Goal: Task Accomplishment & Management: Manage account settings

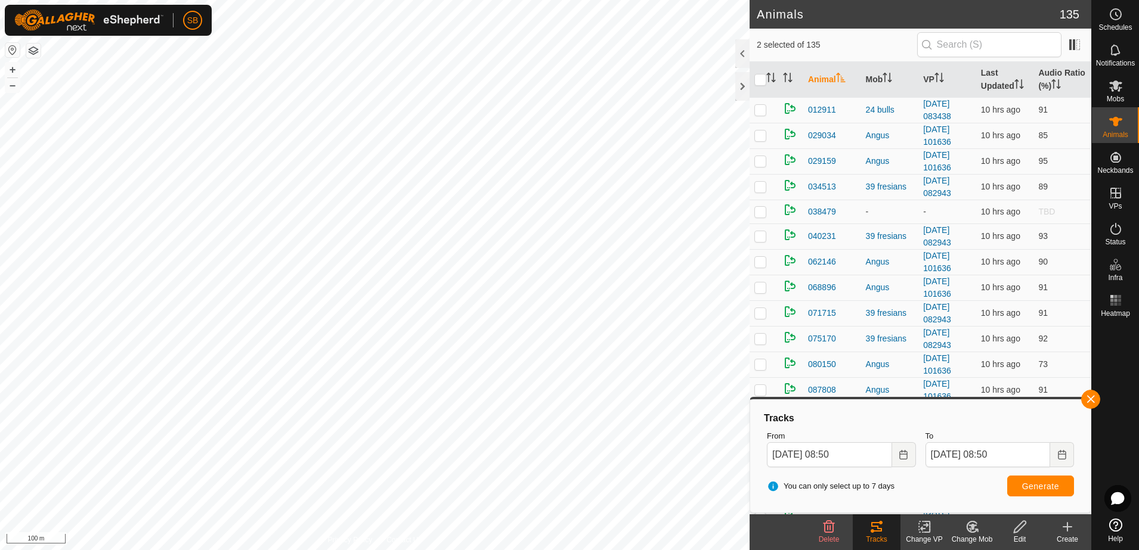
click at [1096, 398] on button "button" at bounding box center [1090, 399] width 19 height 19
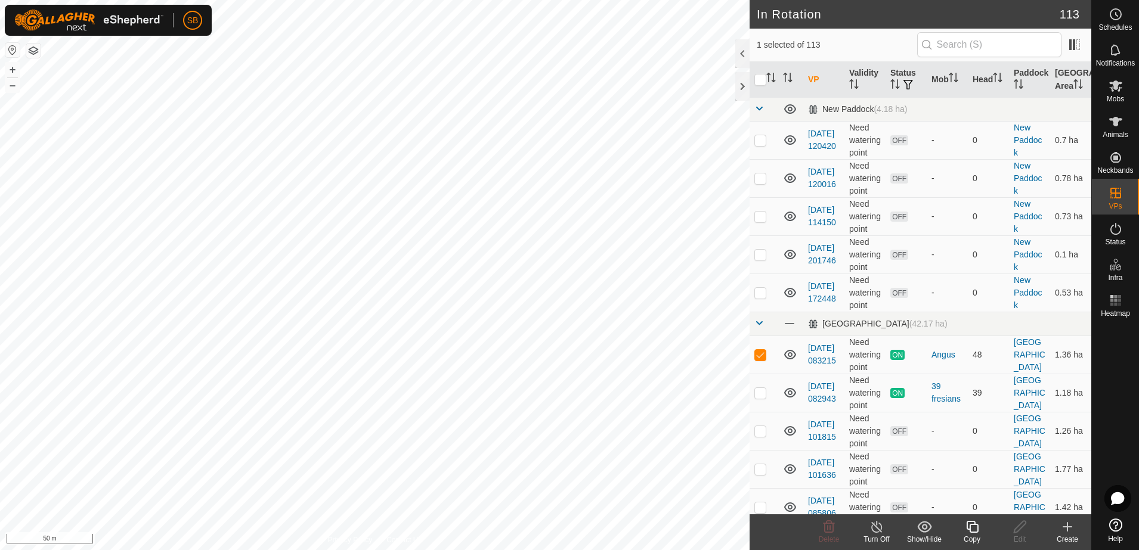
click at [975, 526] on icon at bounding box center [971, 527] width 15 height 14
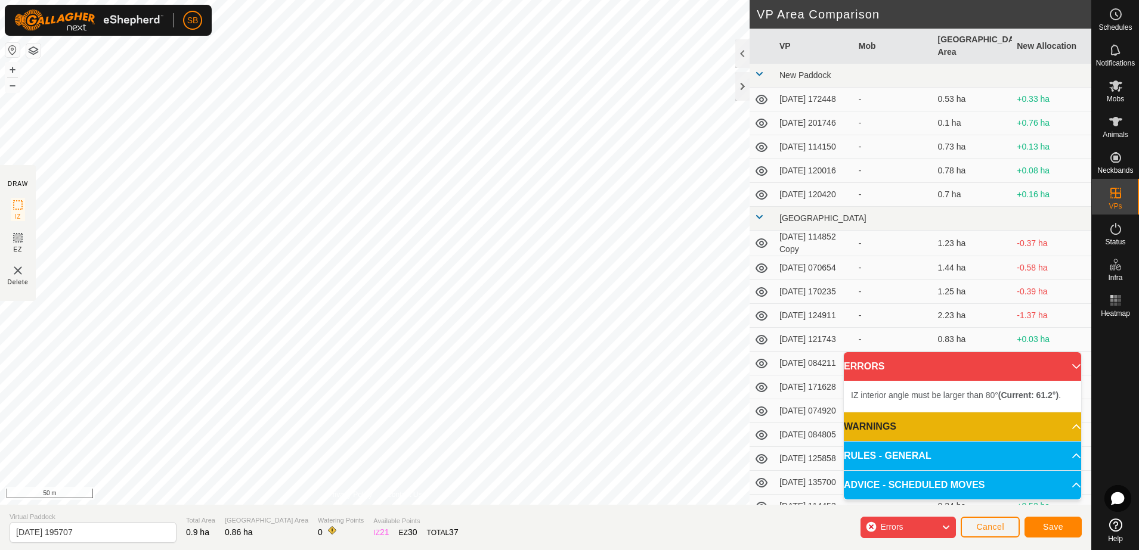
click at [185, 215] on div "IZ interior angle must be larger than 80° (Current: 61.2°) . + – ⇧ i 50 m" at bounding box center [374, 252] width 749 height 505
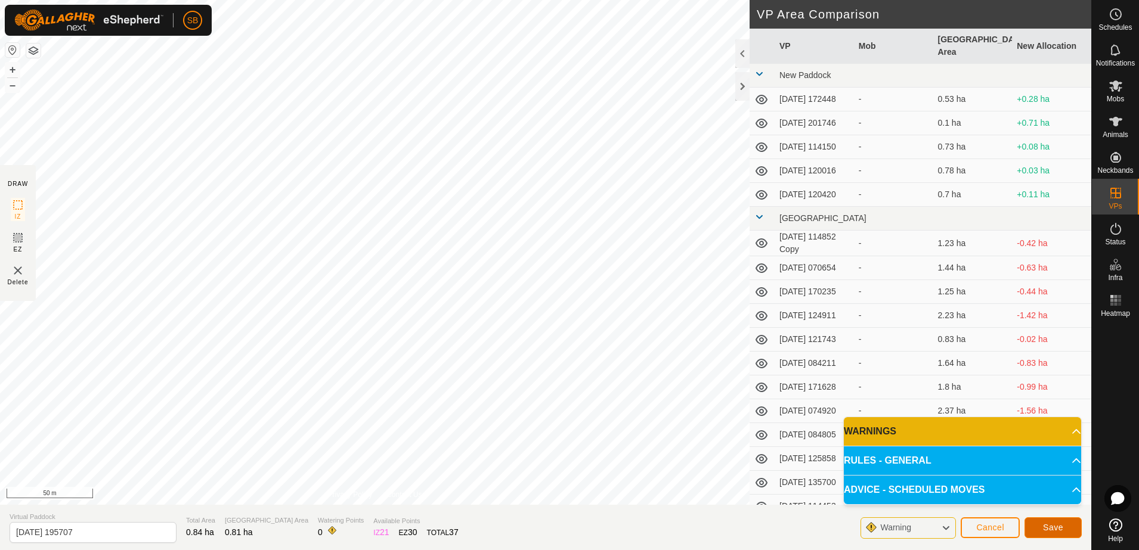
click at [1043, 529] on button "Save" at bounding box center [1052, 527] width 57 height 21
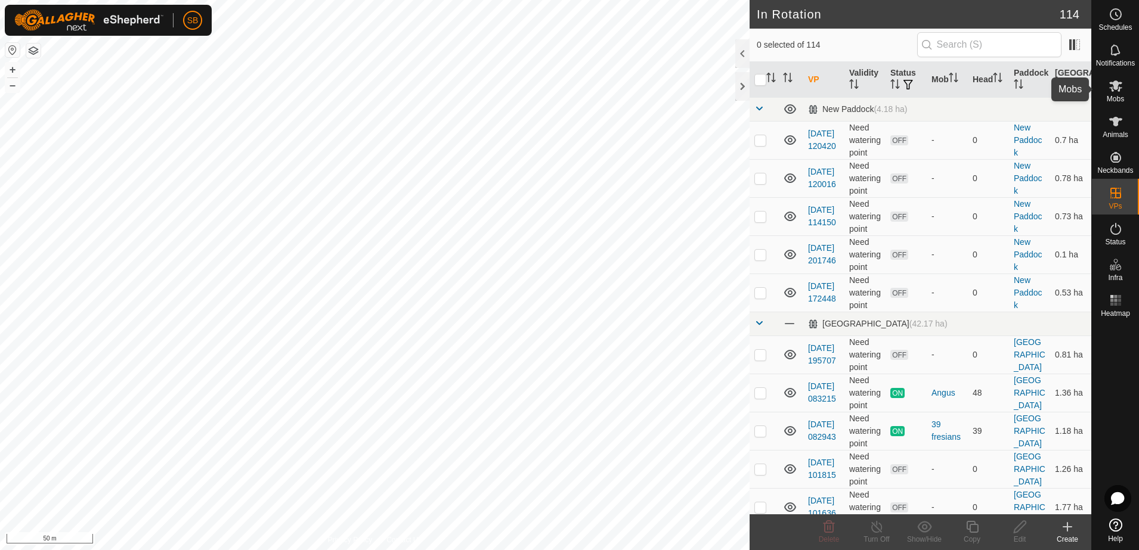
click at [1119, 89] on icon at bounding box center [1115, 86] width 14 height 14
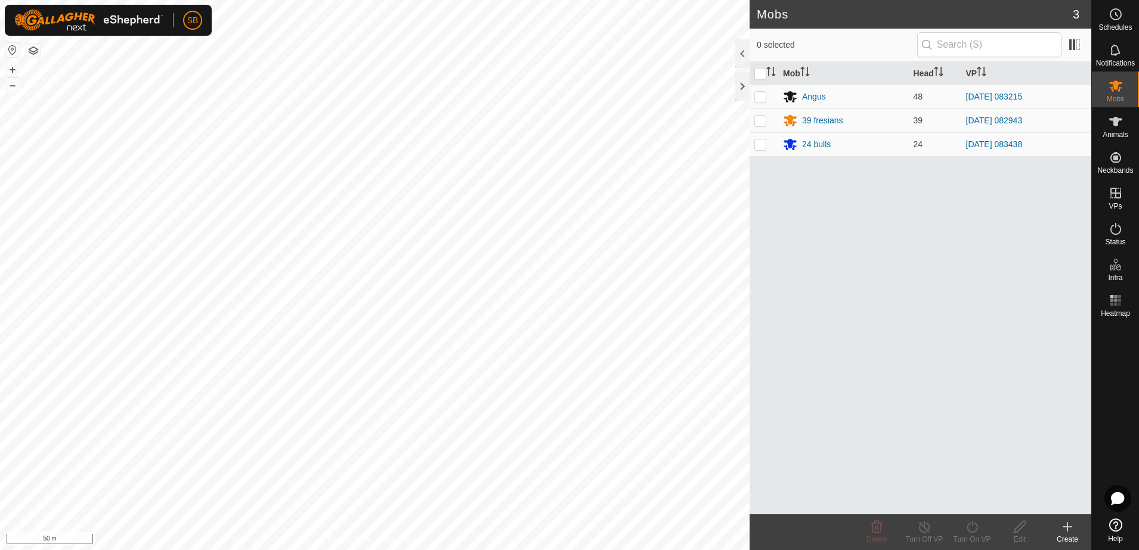
click at [766, 94] on td at bounding box center [763, 97] width 29 height 24
checkbox input "true"
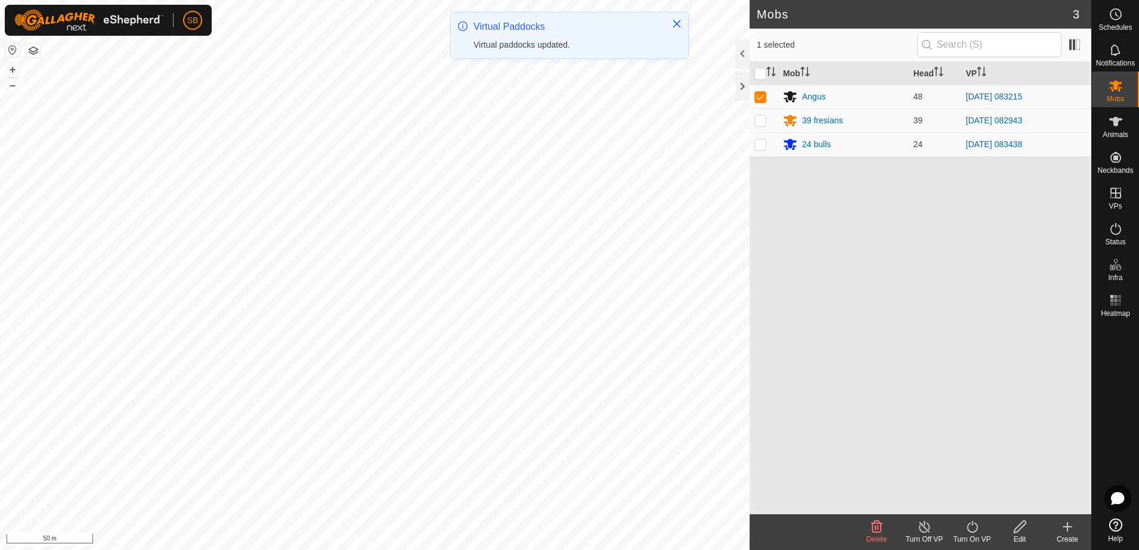
click at [971, 531] on icon at bounding box center [971, 527] width 15 height 14
click at [976, 497] on link "Now" at bounding box center [1007, 501] width 118 height 24
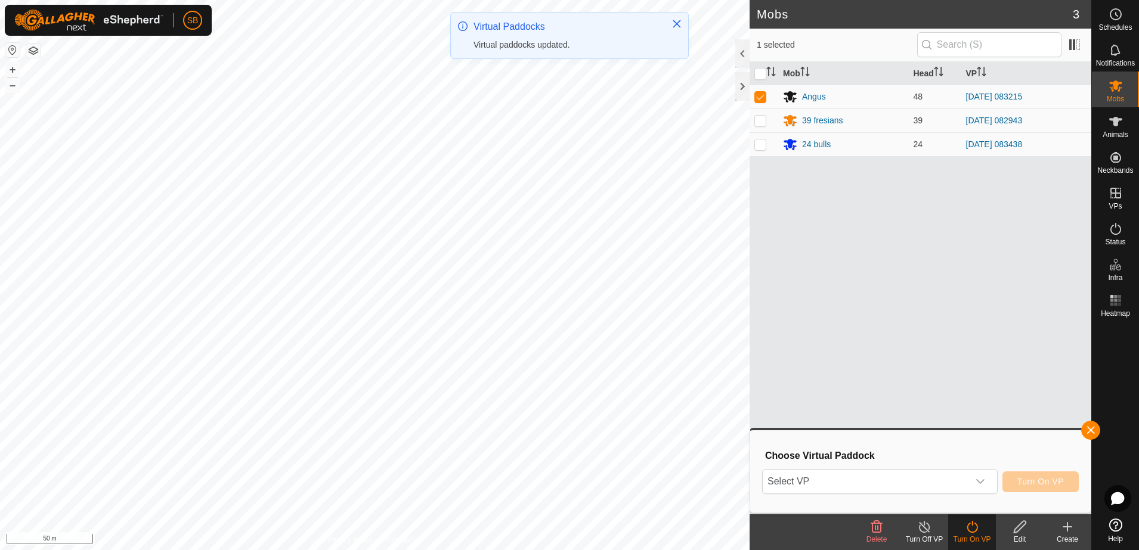
click at [920, 479] on span "Select VP" at bounding box center [865, 482] width 206 height 24
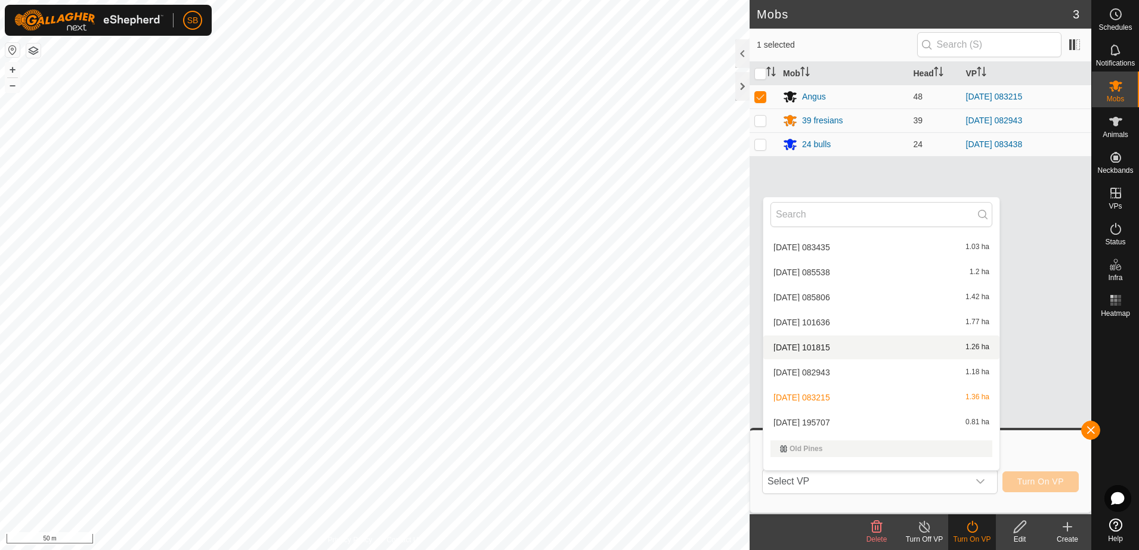
scroll to position [1729, 0]
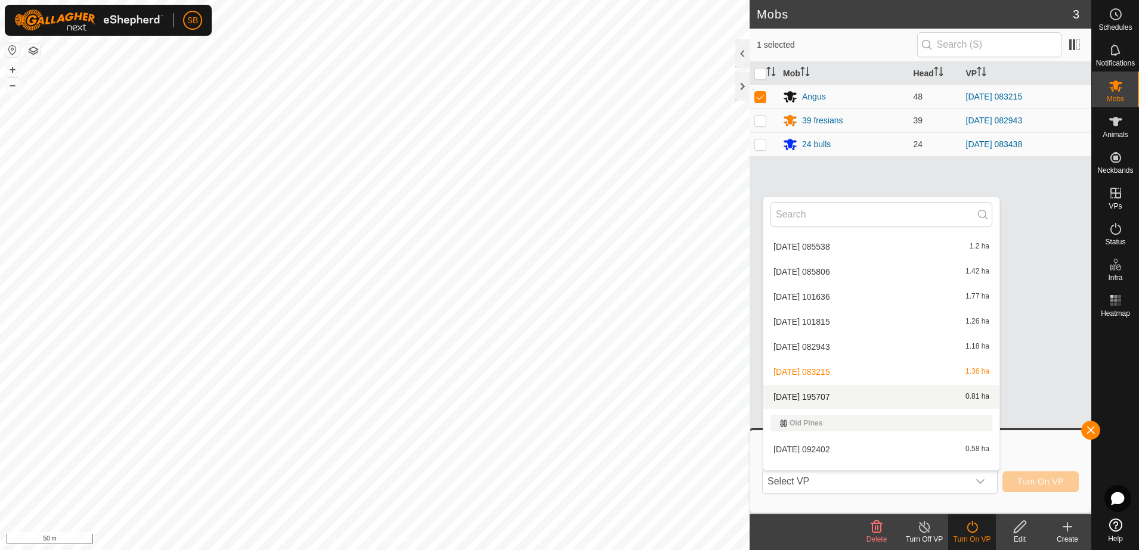
click at [835, 395] on li "2025-08-11 195707 0.81 ha" at bounding box center [881, 397] width 236 height 24
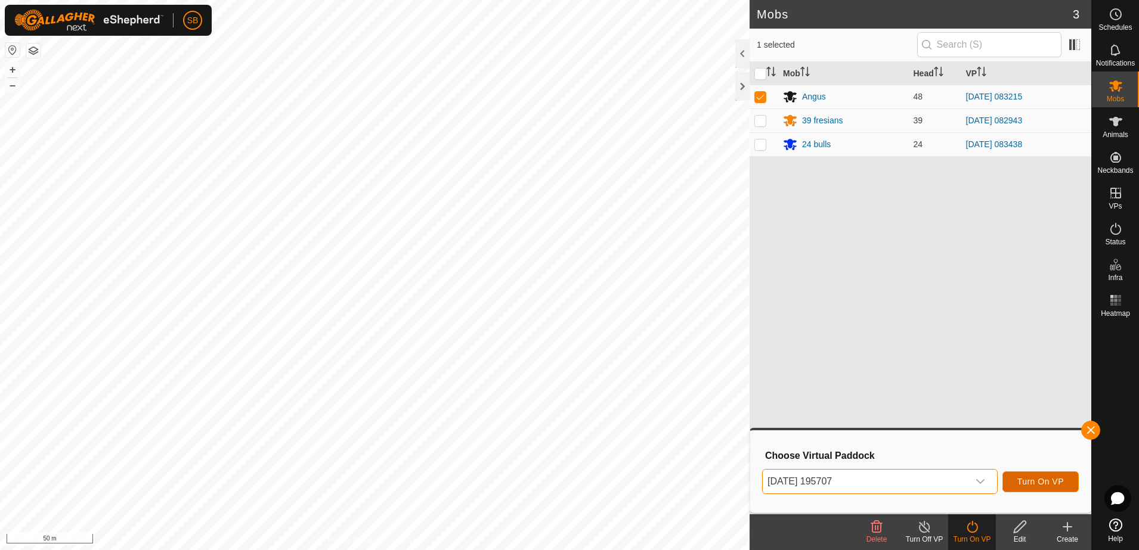
click at [1026, 480] on span "Turn On VP" at bounding box center [1040, 482] width 46 height 10
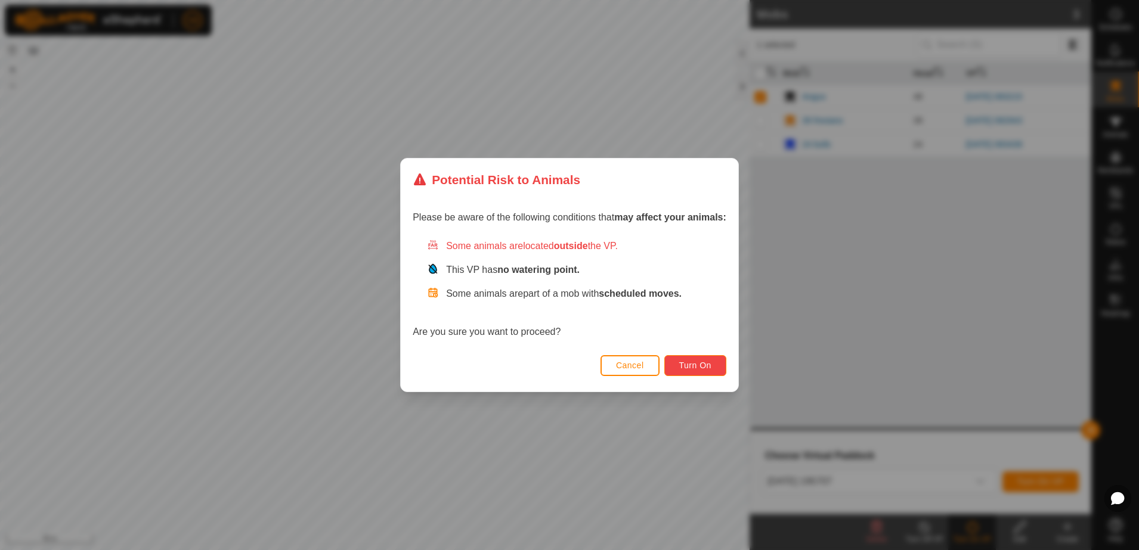
click at [690, 361] on span "Turn On" at bounding box center [695, 366] width 32 height 10
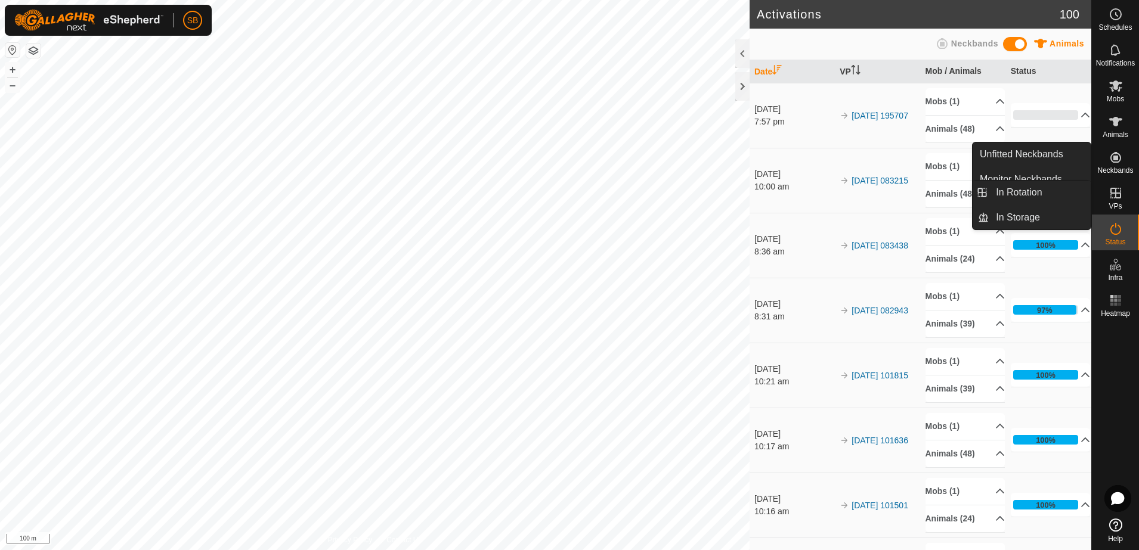
click at [1049, 191] on link "In Rotation" at bounding box center [1039, 193] width 102 height 24
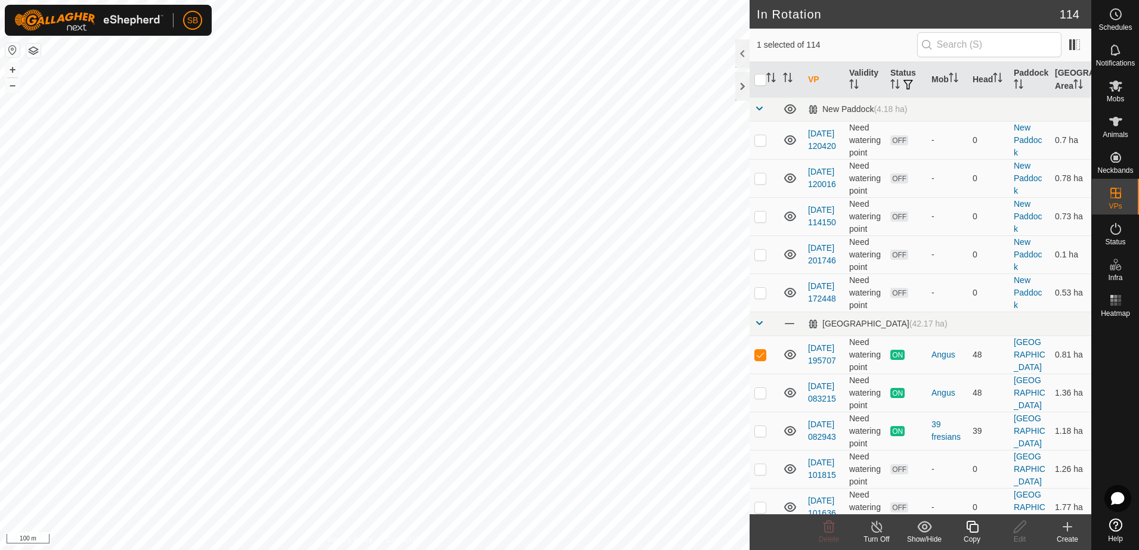
click at [1066, 523] on icon at bounding box center [1067, 527] width 14 height 14
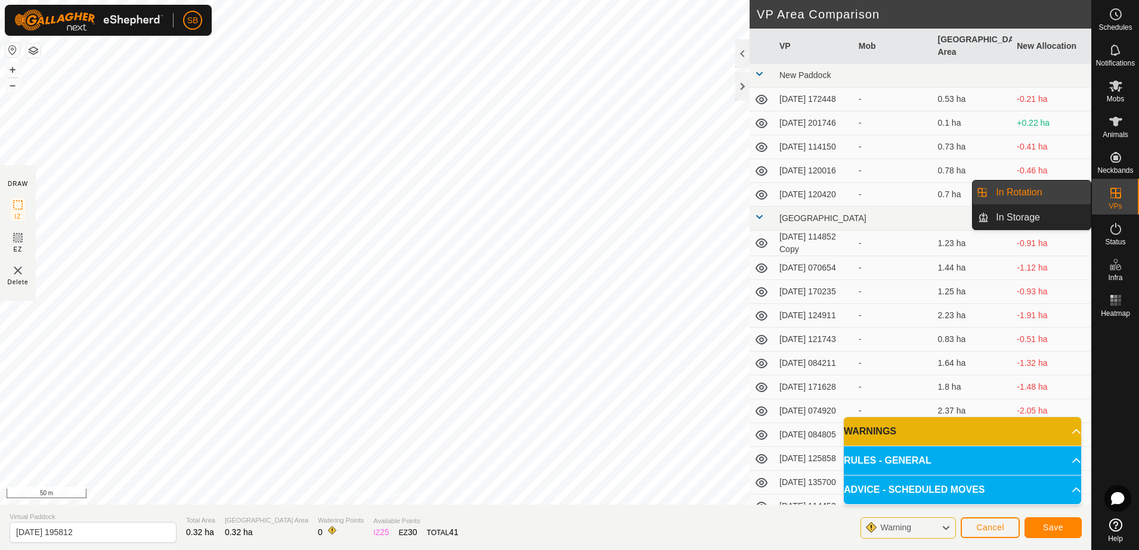
drag, startPoint x: 1034, startPoint y: 193, endPoint x: 1019, endPoint y: 209, distance: 21.5
click at [1034, 193] on link "In Rotation" at bounding box center [1039, 193] width 102 height 24
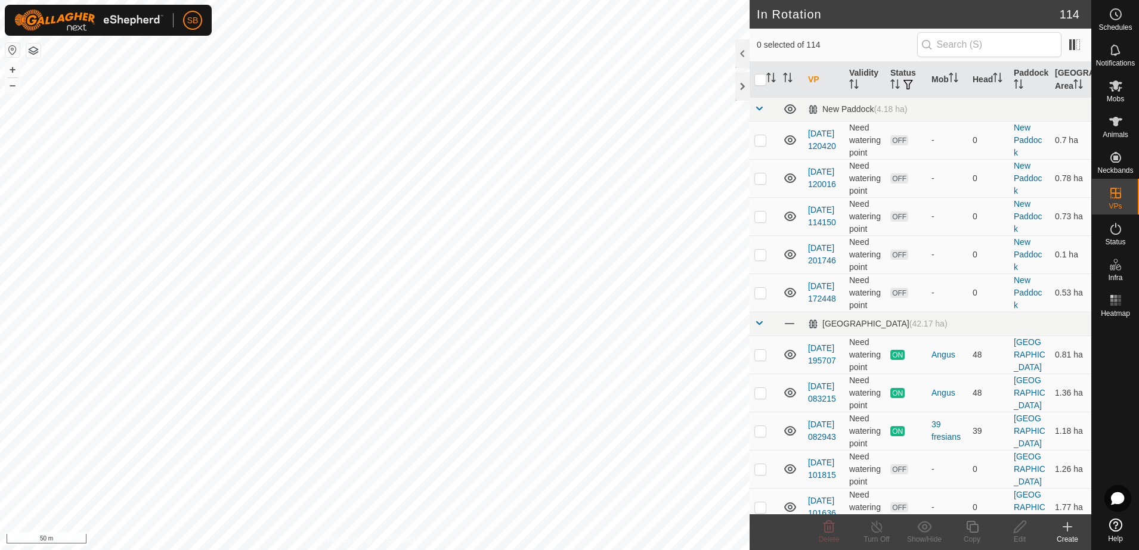
checkbox input "true"
click at [970, 525] on icon at bounding box center [972, 527] width 12 height 12
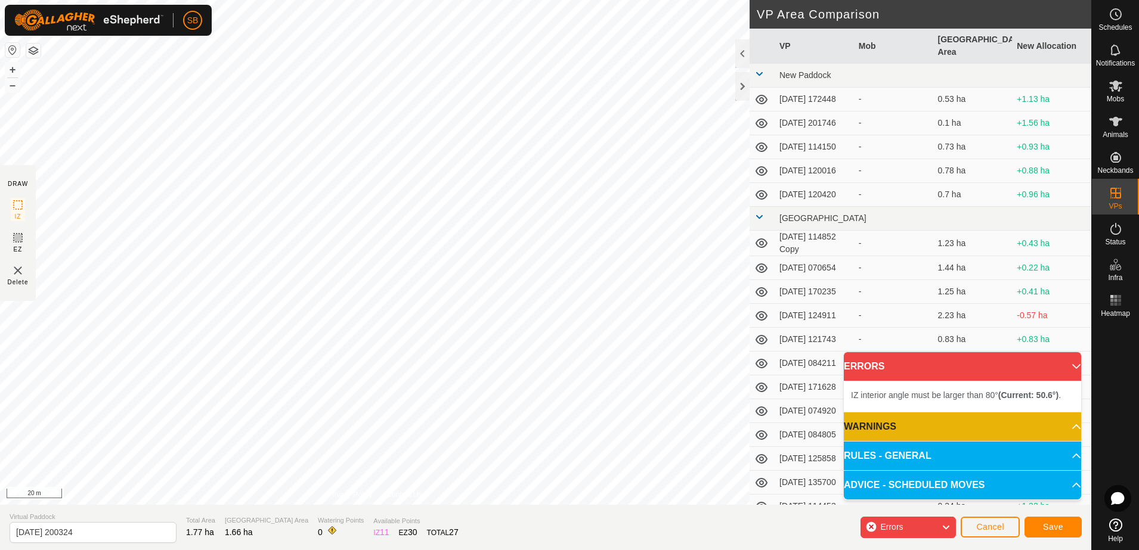
click at [315, 344] on div "IZ interior angle must be larger than 80° (Current: 50.6°) . + – ⇧ i 20 m" at bounding box center [374, 252] width 749 height 505
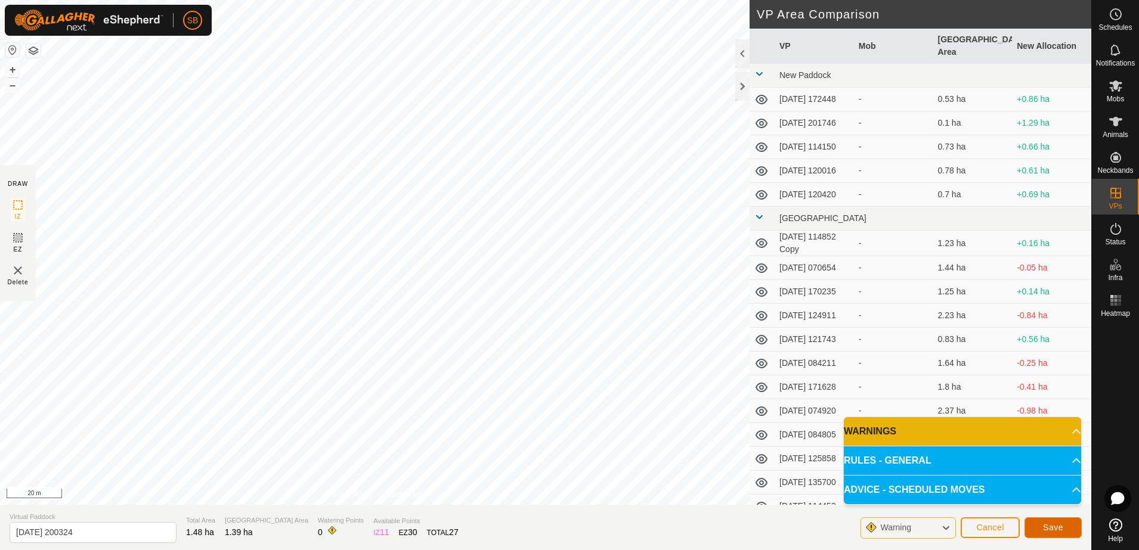
click at [1052, 525] on span "Save" at bounding box center [1053, 528] width 20 height 10
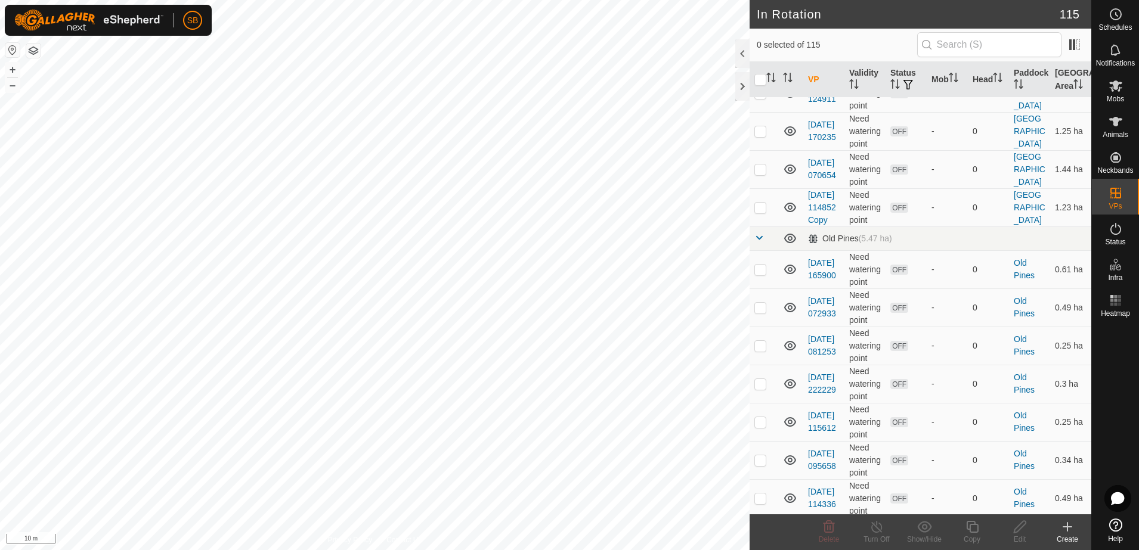
scroll to position [2757, 0]
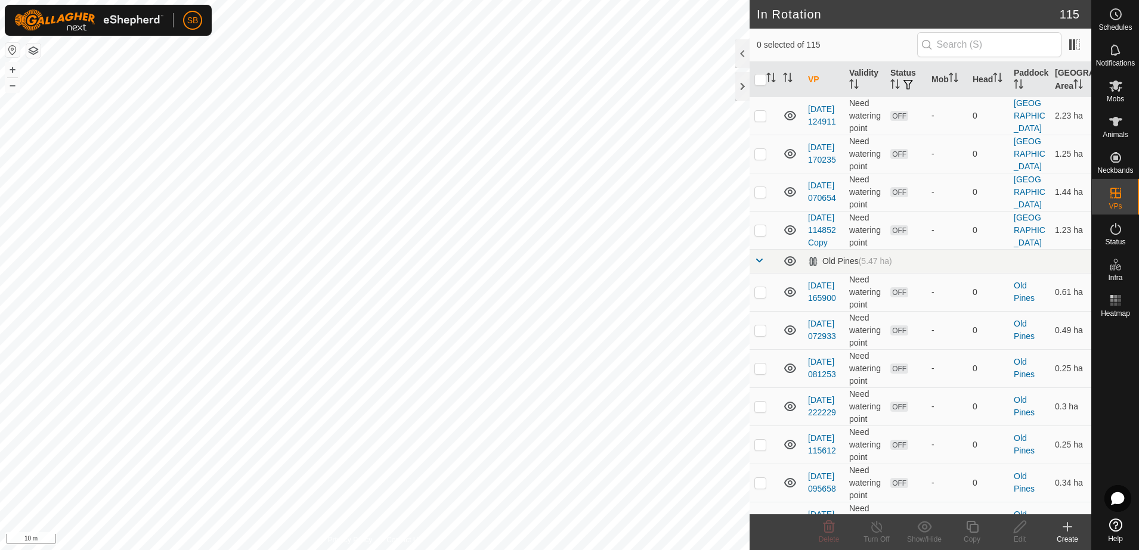
click at [761, 235] on p-checkbox at bounding box center [760, 230] width 12 height 10
checkbox input "true"
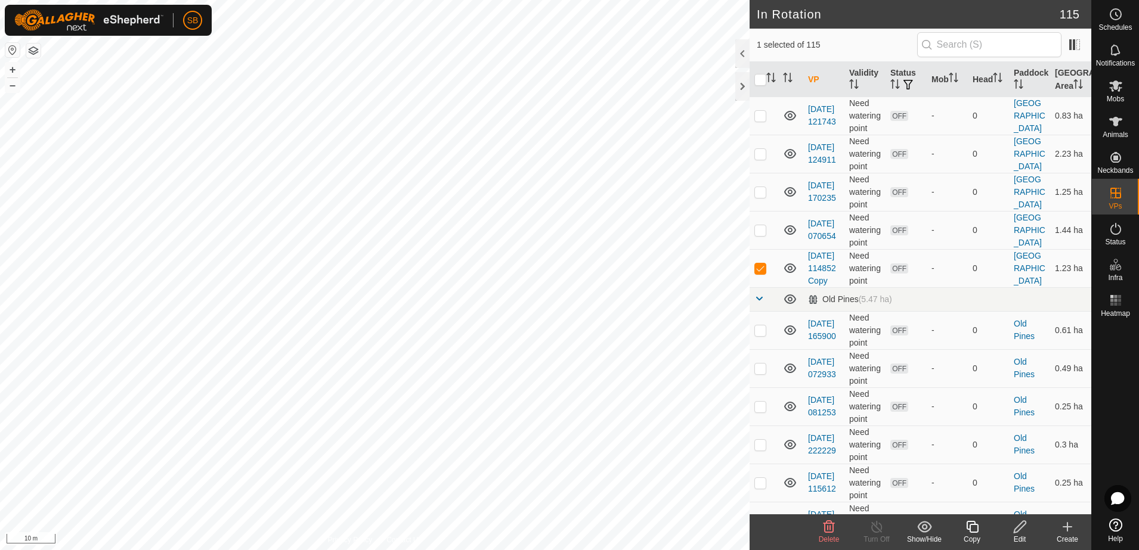
scroll to position [2682, 0]
click at [1023, 531] on icon at bounding box center [1019, 527] width 15 height 14
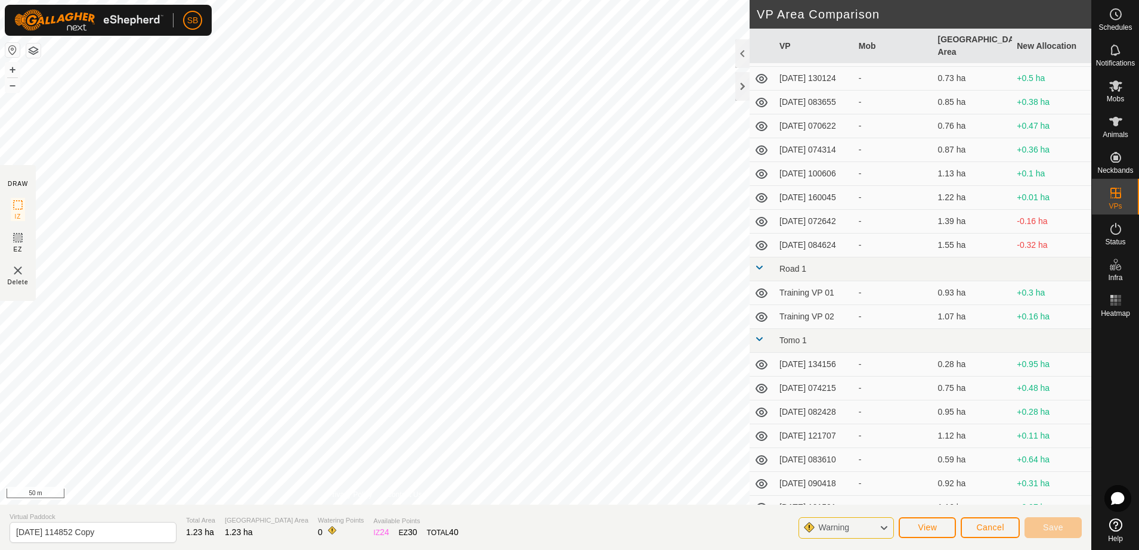
scroll to position [2603, 0]
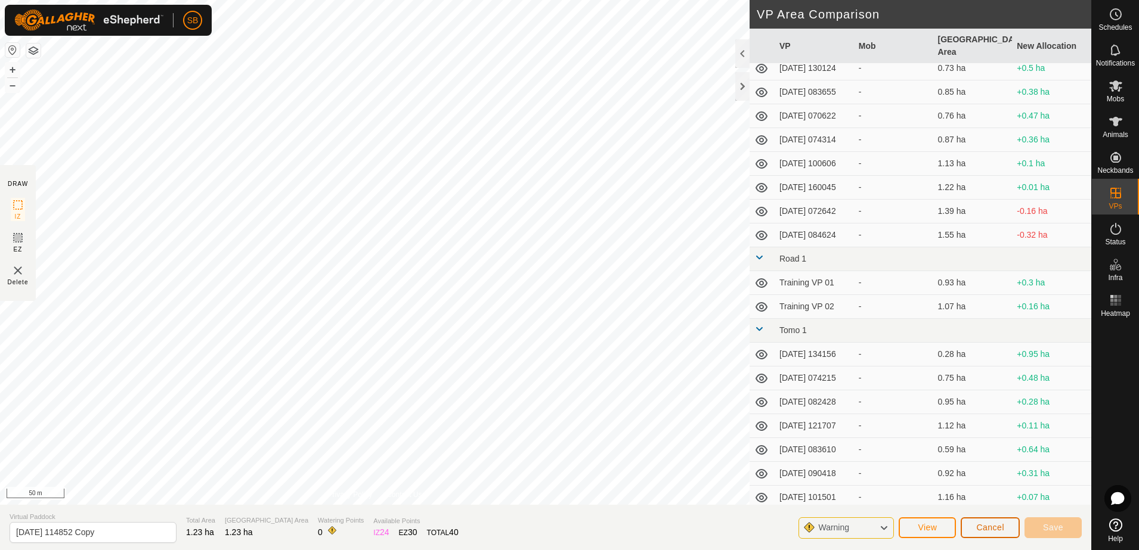
click at [988, 531] on button "Cancel" at bounding box center [989, 527] width 59 height 21
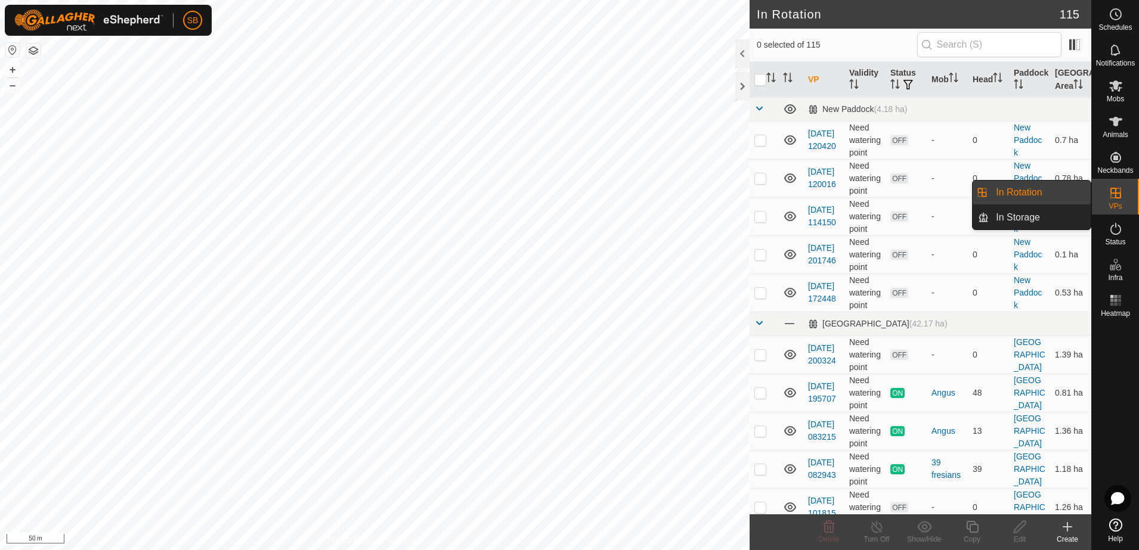
click at [1060, 219] on link "In Storage" at bounding box center [1039, 218] width 102 height 24
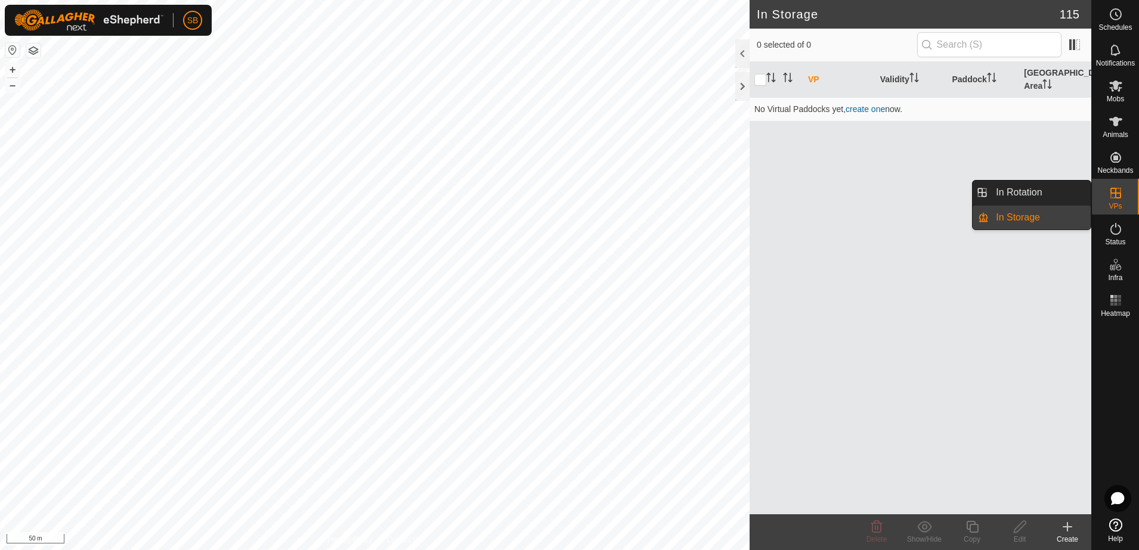
click at [1118, 199] on icon at bounding box center [1115, 193] width 14 height 14
click at [1051, 193] on link "In Rotation" at bounding box center [1039, 193] width 102 height 24
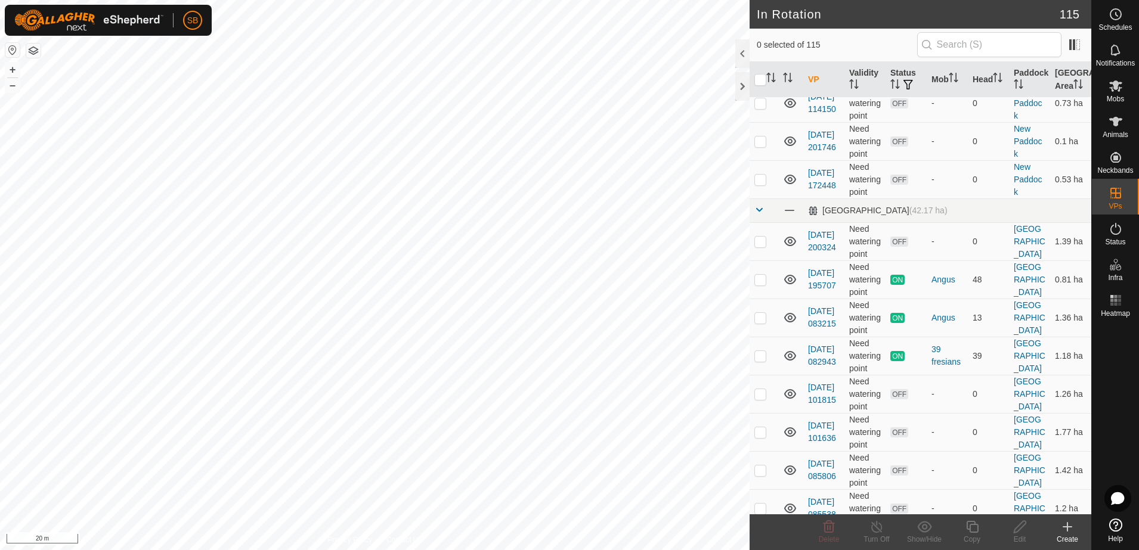
scroll to position [149, 0]
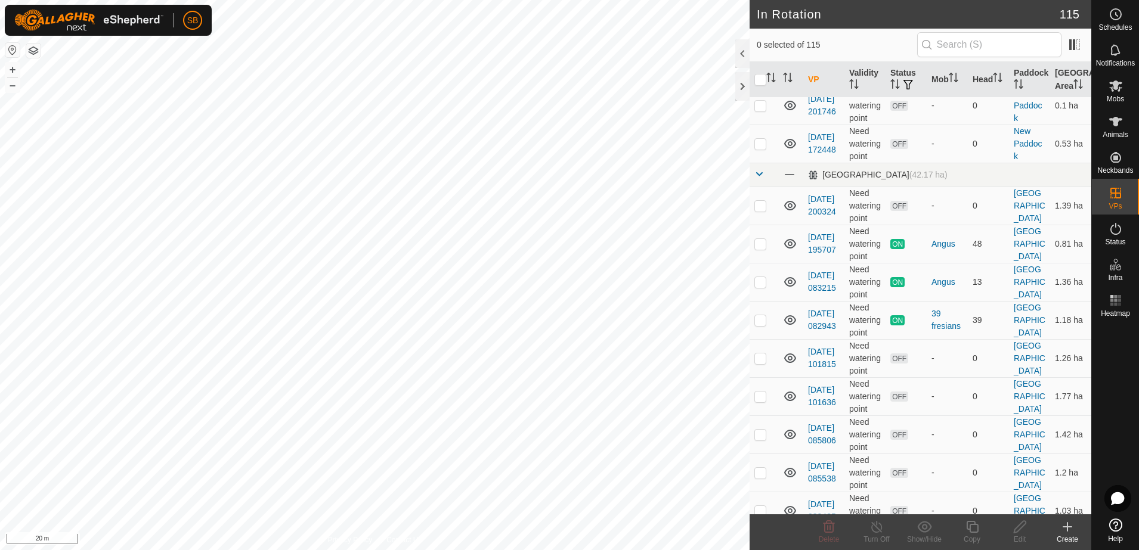
click at [759, 206] on p-checkbox at bounding box center [760, 206] width 12 height 10
checkbox input "true"
click at [1021, 532] on icon at bounding box center [1019, 527] width 15 height 14
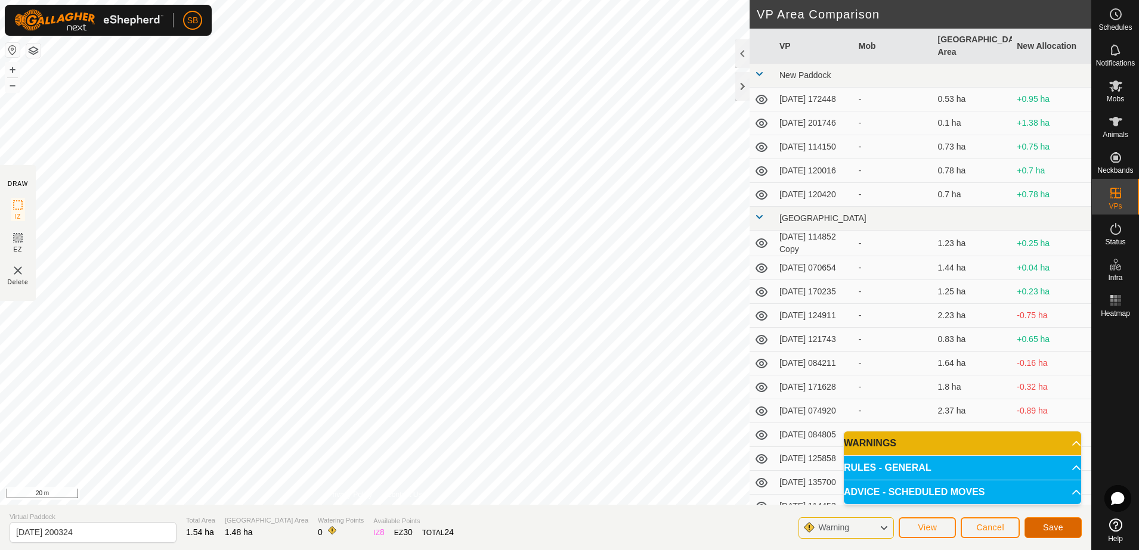
click at [1050, 525] on span "Save" at bounding box center [1053, 528] width 20 height 10
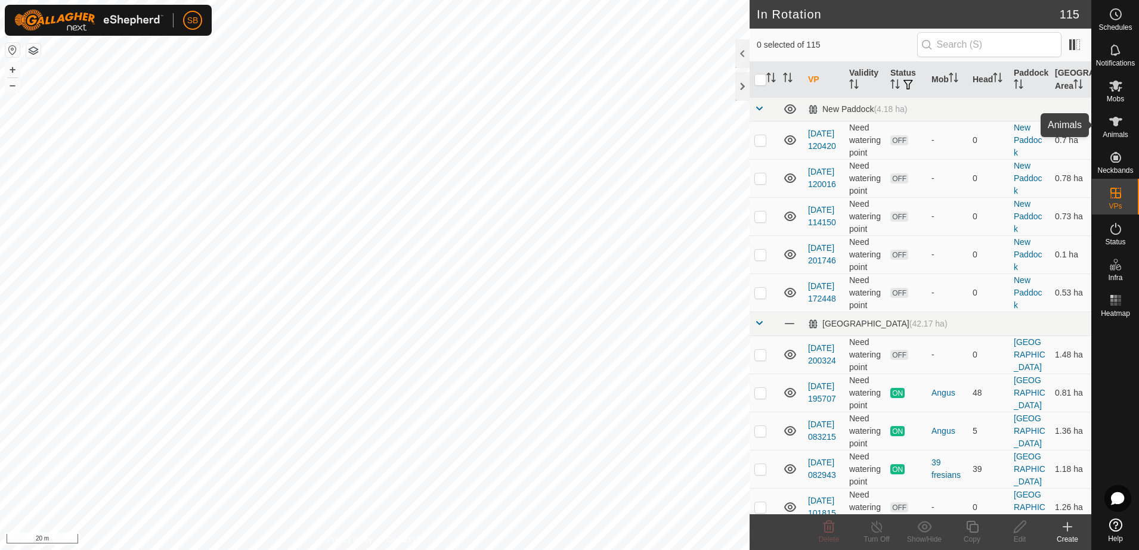
click at [1116, 124] on icon at bounding box center [1115, 122] width 13 height 10
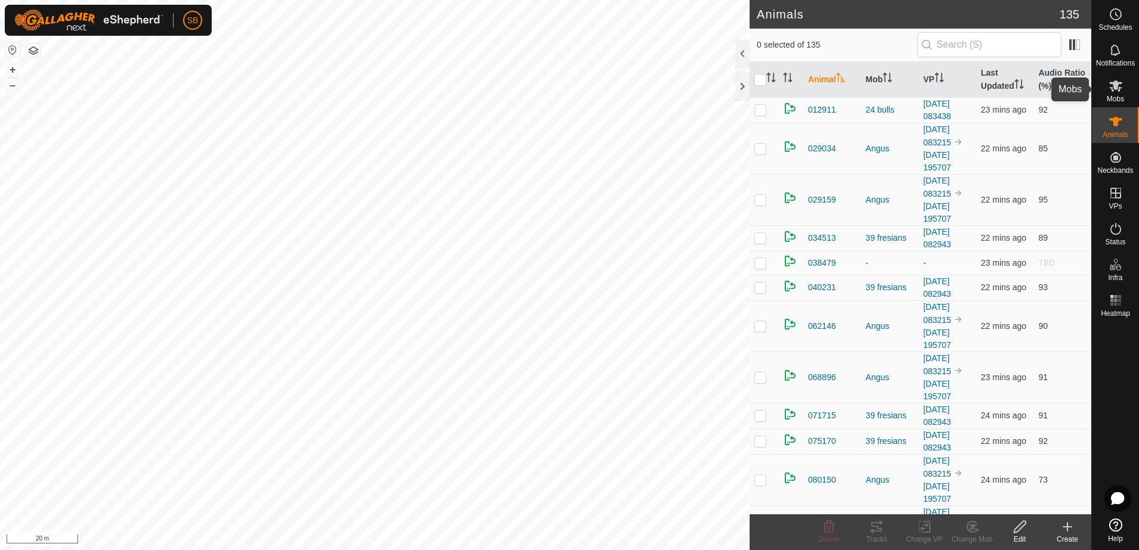
click at [1121, 87] on icon at bounding box center [1115, 86] width 14 height 14
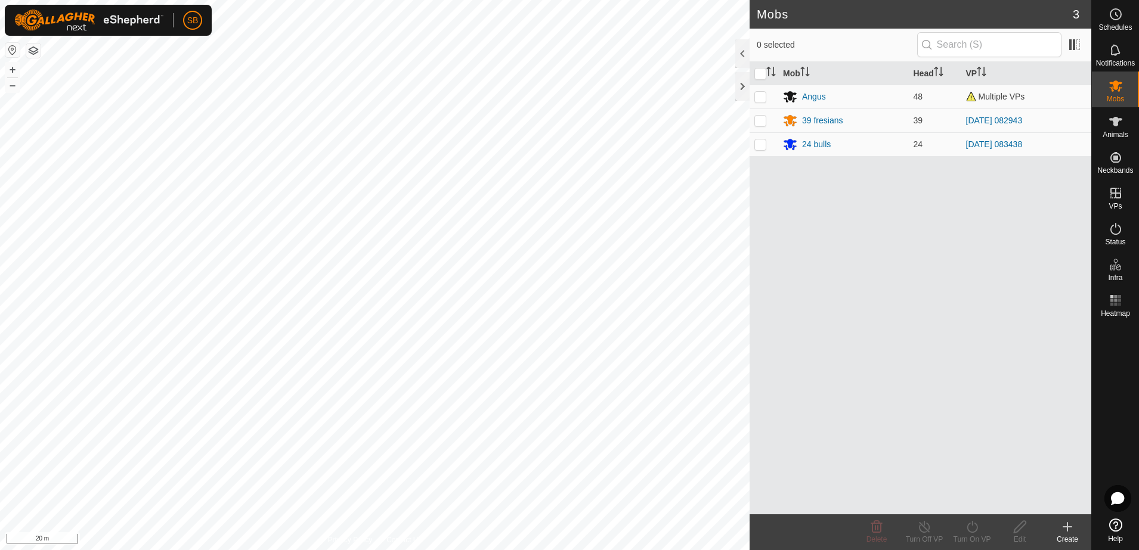
click at [765, 118] on p-checkbox at bounding box center [760, 121] width 12 height 10
checkbox input "true"
click at [971, 531] on icon at bounding box center [971, 527] width 15 height 14
click at [972, 500] on link "Now" at bounding box center [1007, 501] width 118 height 24
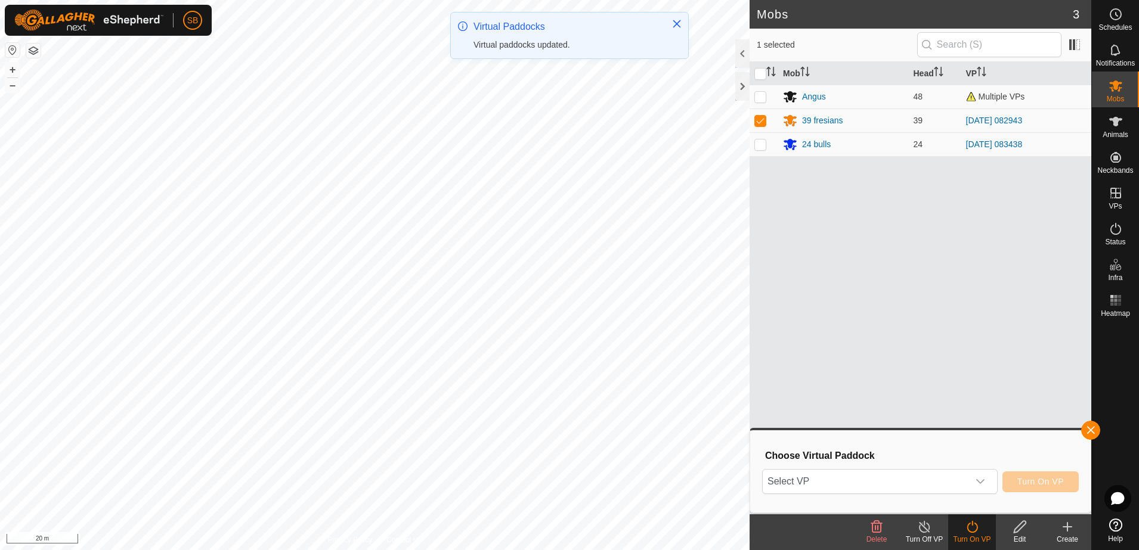
click at [897, 480] on span "Select VP" at bounding box center [865, 482] width 206 height 24
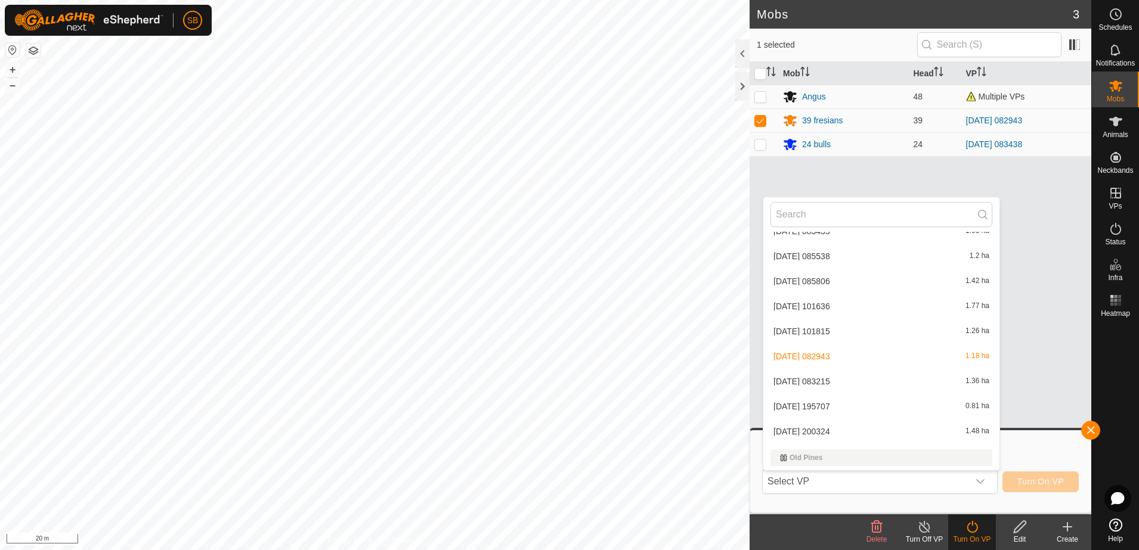
scroll to position [1729, 0]
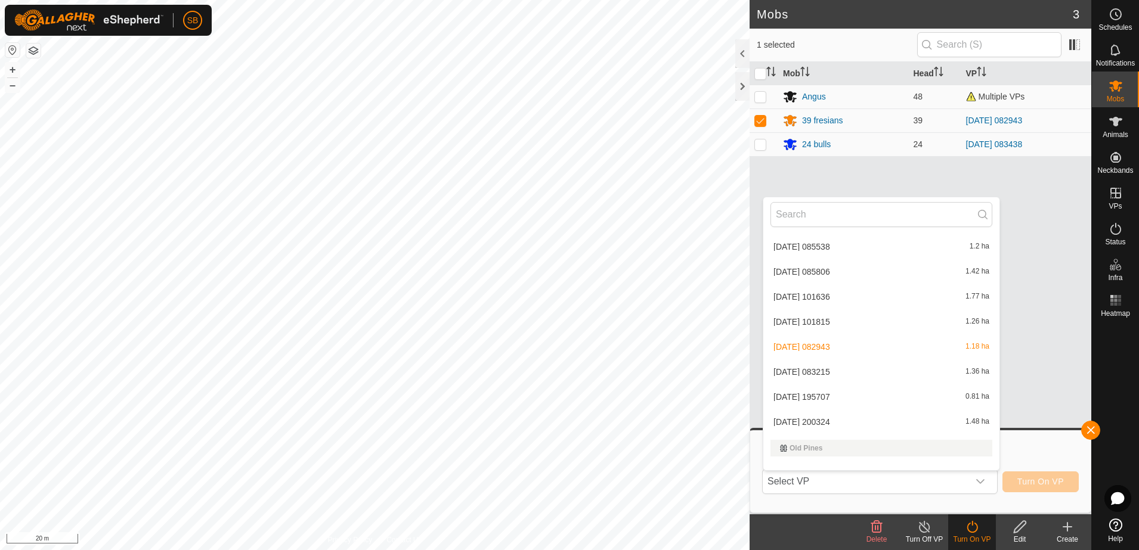
click at [864, 418] on li "2025-08-11 200324 1.48 ha" at bounding box center [881, 422] width 236 height 24
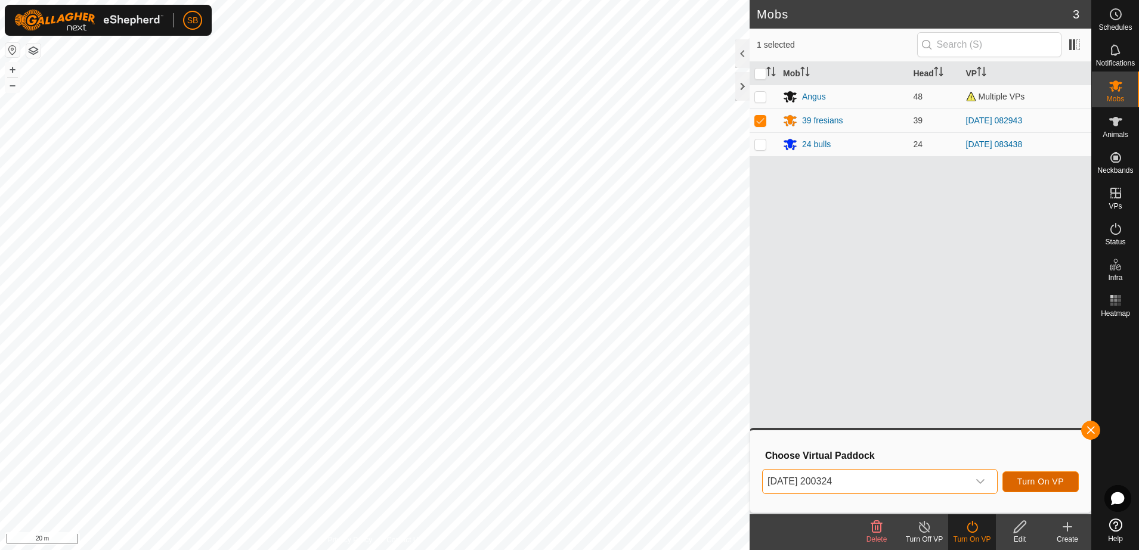
click at [1031, 483] on span "Turn On VP" at bounding box center [1040, 482] width 46 height 10
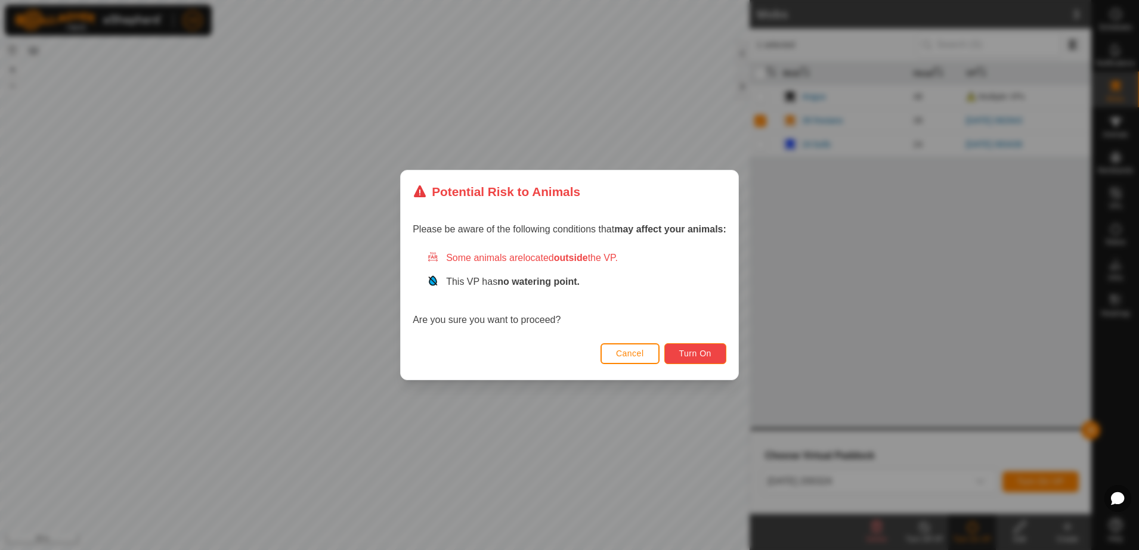
click at [705, 350] on span "Turn On" at bounding box center [695, 354] width 32 height 10
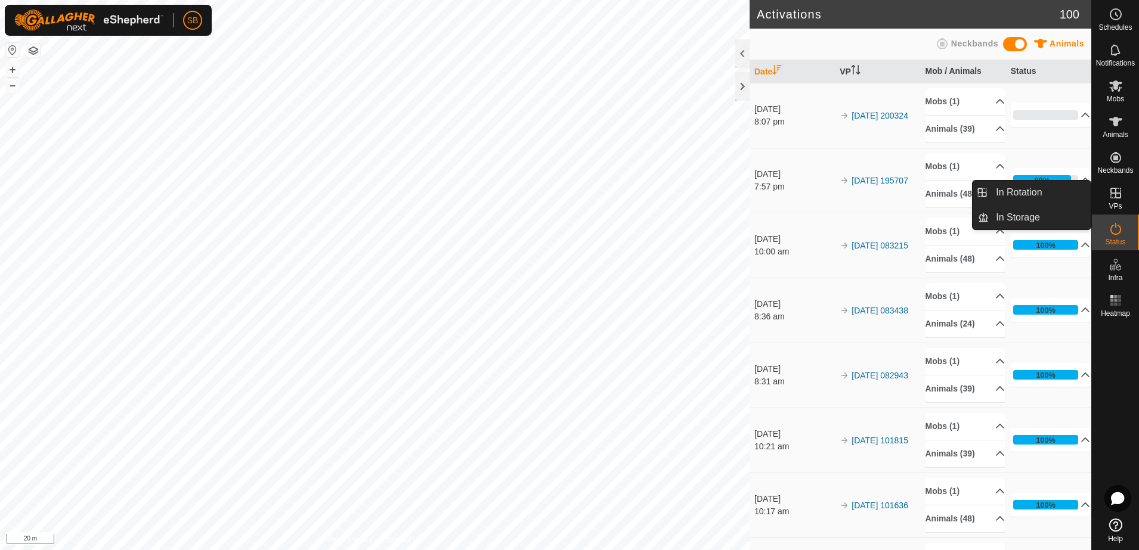
click at [1116, 200] on es-virtualpaddocks-svg-icon at bounding box center [1115, 193] width 21 height 19
click at [1029, 190] on link "In Rotation" at bounding box center [1039, 193] width 102 height 24
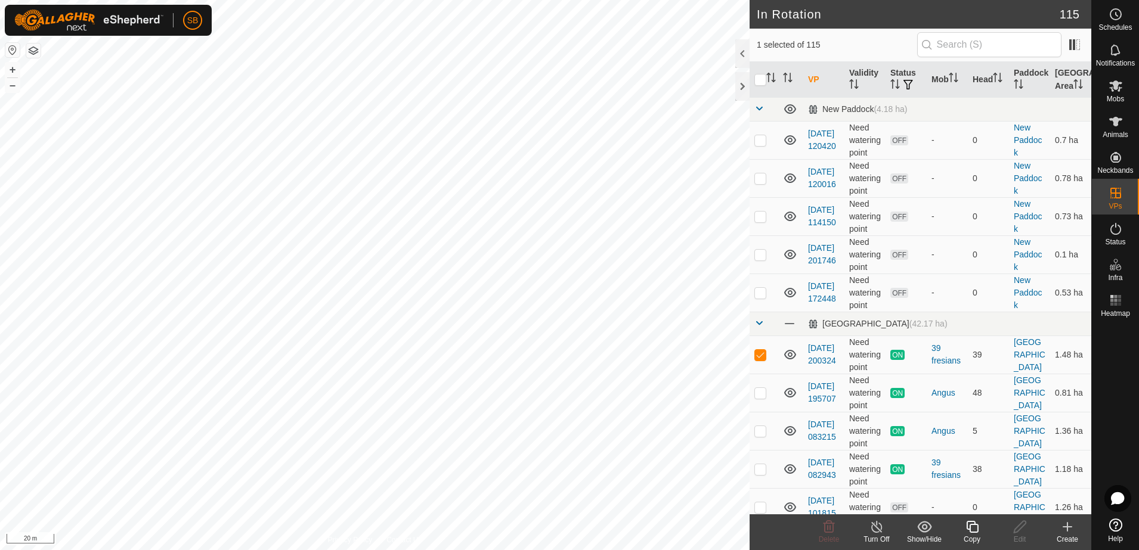
click at [1069, 527] on icon at bounding box center [1067, 527] width 14 height 14
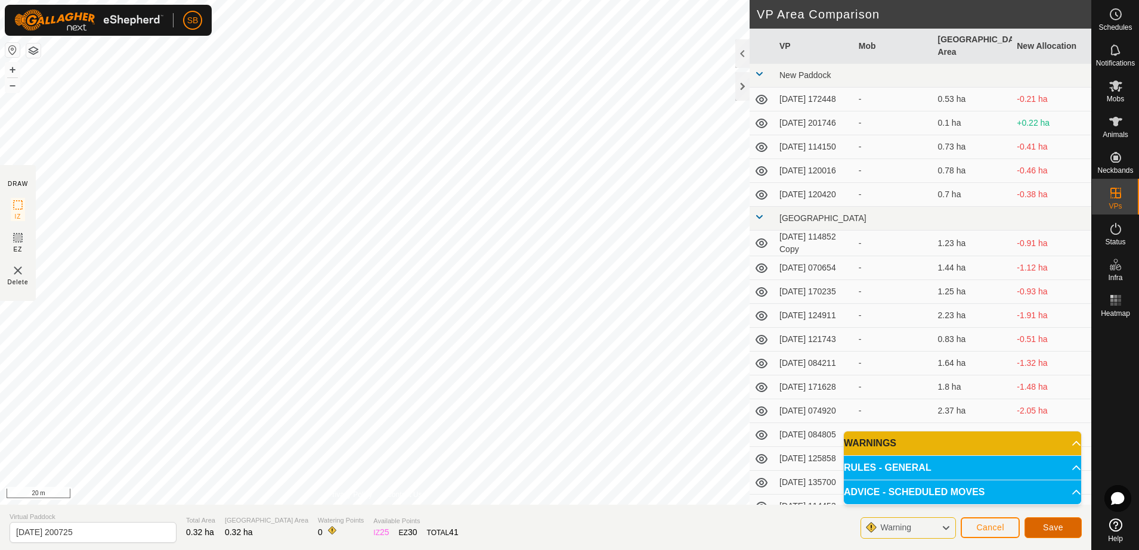
click at [1057, 523] on span "Save" at bounding box center [1053, 528] width 20 height 10
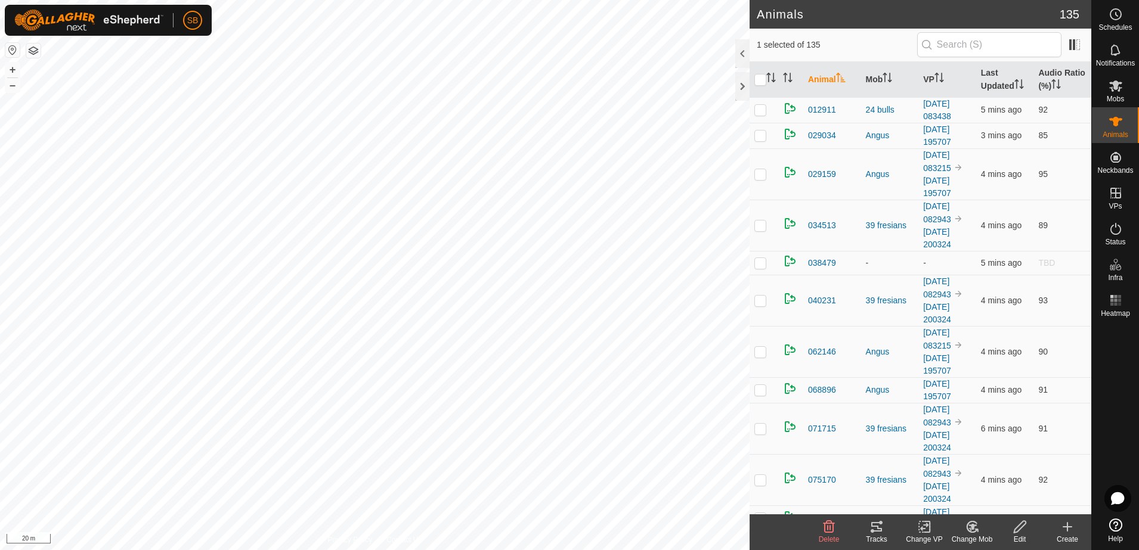
click at [877, 531] on icon at bounding box center [876, 527] width 11 height 10
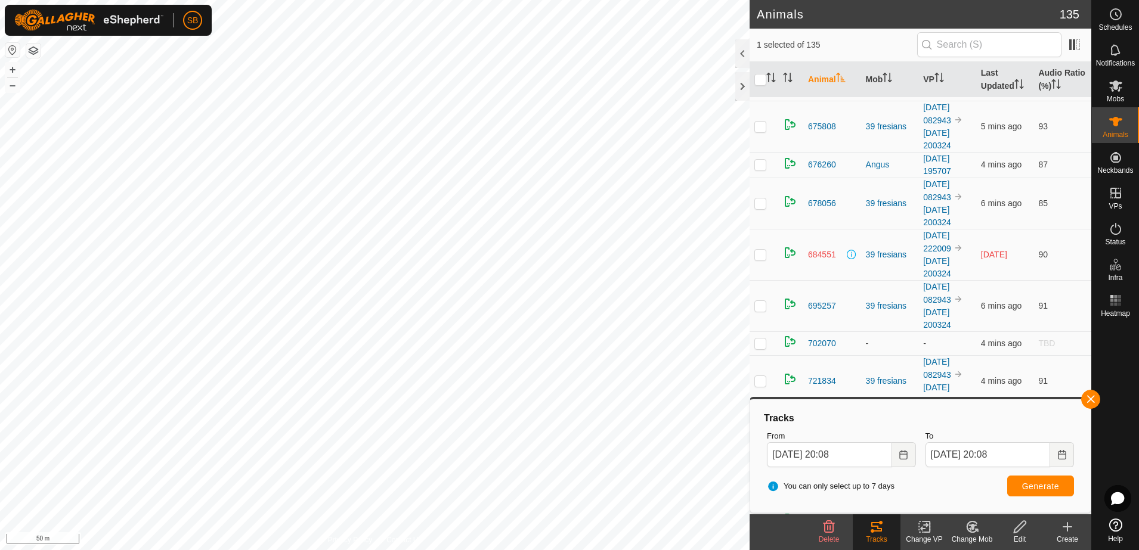
scroll to position [3279, 0]
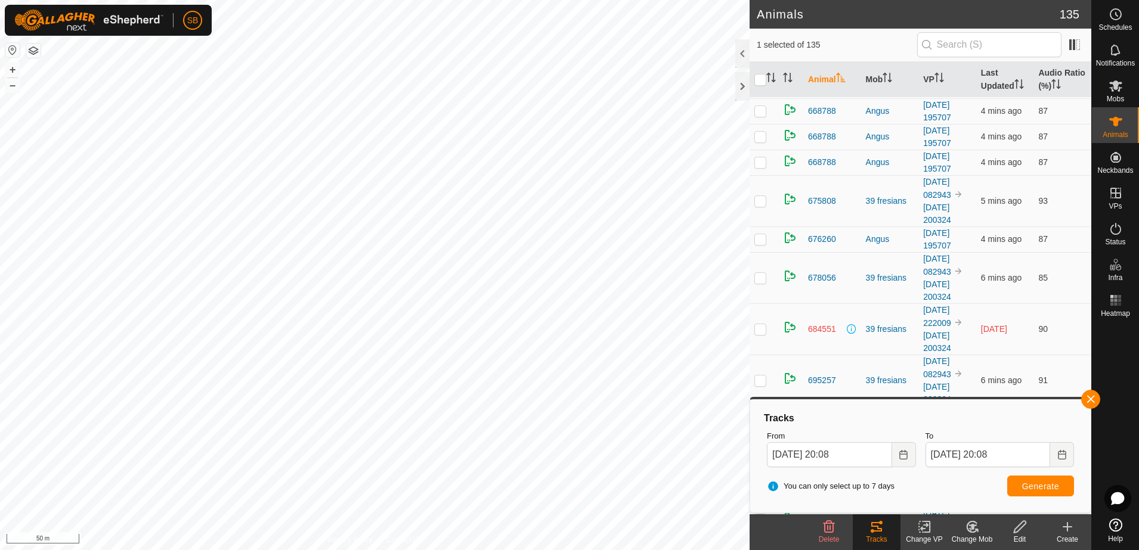
click at [817, 328] on span "684551" at bounding box center [822, 329] width 28 height 13
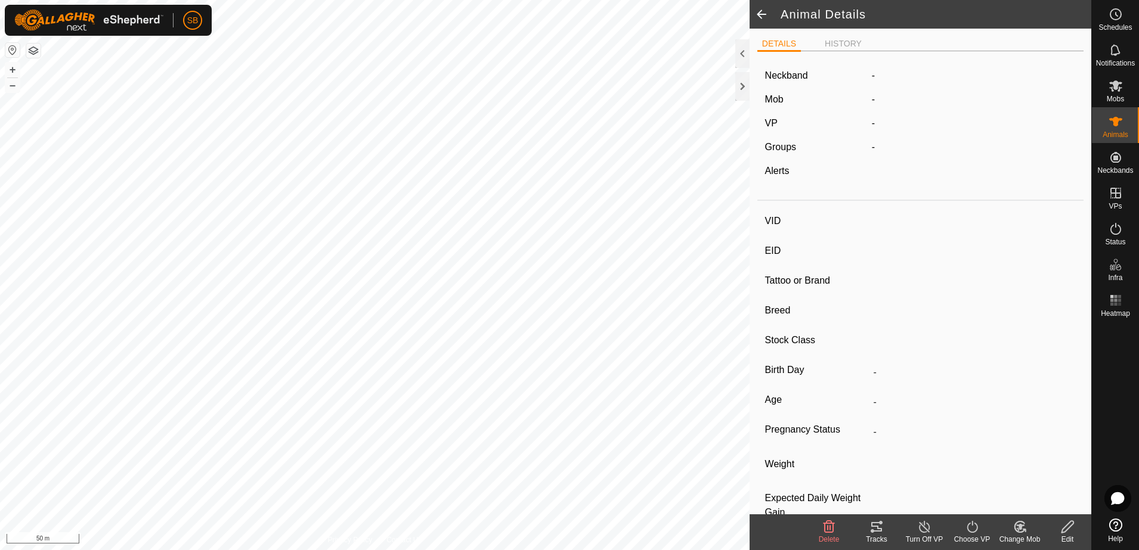
type input "684551"
type input "-"
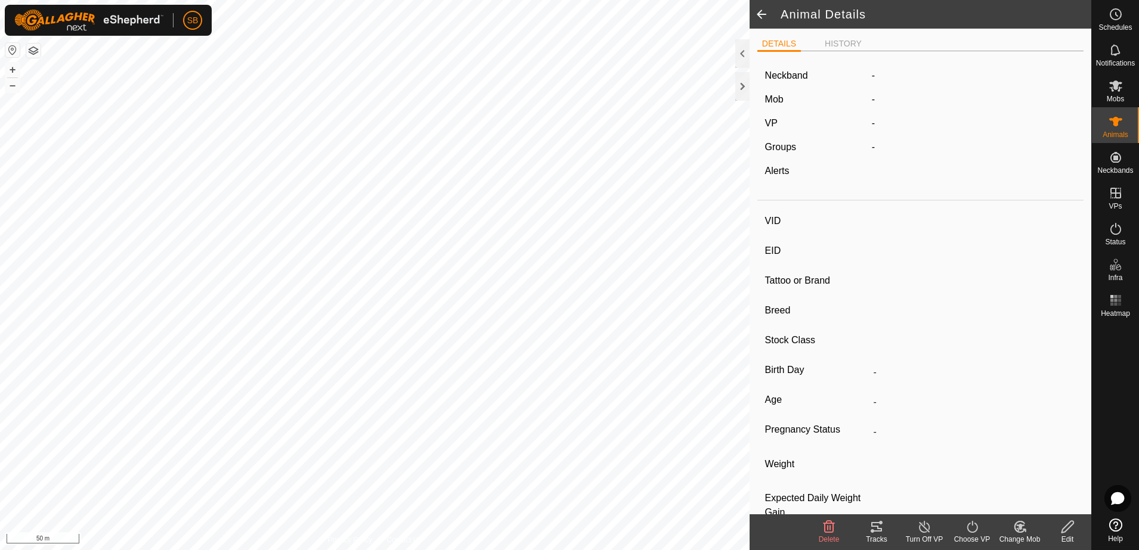
type input "-"
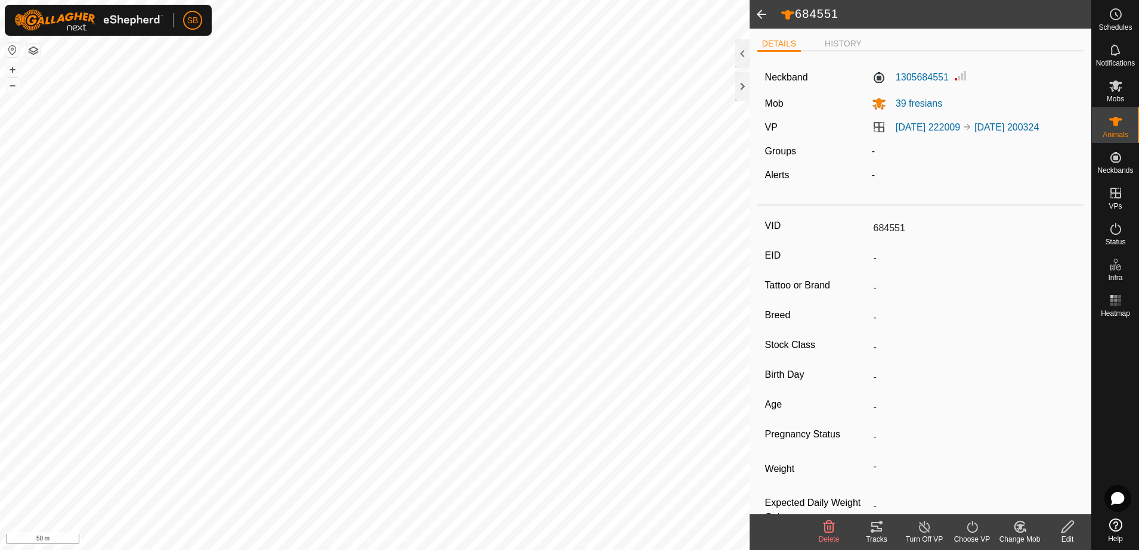
click at [764, 14] on span at bounding box center [761, 14] width 24 height 29
